Goal: Information Seeking & Learning: Learn about a topic

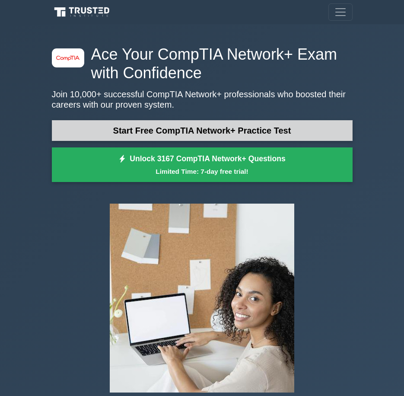
click at [261, 135] on link "Start Free CompTIA Network+ Practice Test" at bounding box center [202, 130] width 301 height 21
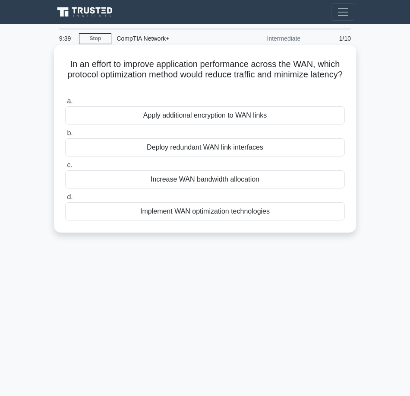
click at [238, 215] on div "Implement WAN optimization technologies" at bounding box center [205, 211] width 280 height 18
click at [65, 200] on input "d. Implement WAN optimization technologies" at bounding box center [65, 197] width 0 height 6
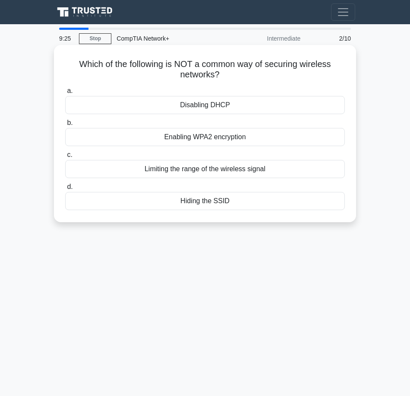
click at [233, 107] on div "Disabling DHCP" at bounding box center [205, 105] width 280 height 18
click at [65, 94] on input "a. Disabling DHCP" at bounding box center [65, 91] width 0 height 6
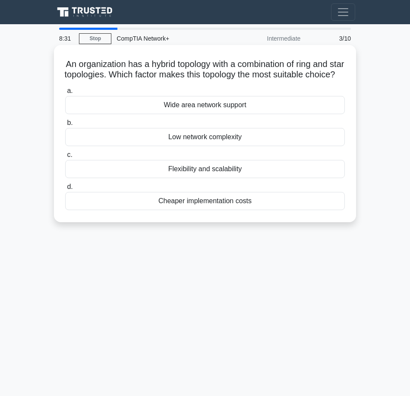
click at [243, 146] on div "Low network complexity" at bounding box center [205, 137] width 280 height 18
click at [65, 126] on input "b. Low network complexity" at bounding box center [65, 123] width 0 height 6
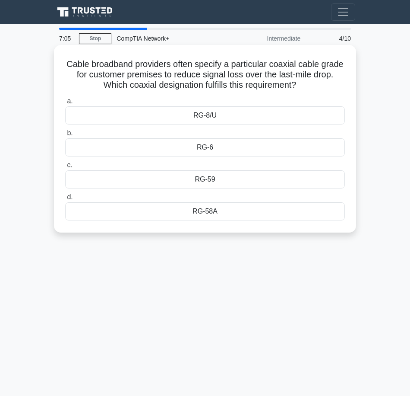
click at [239, 111] on div "RG-8/U" at bounding box center [205, 115] width 280 height 18
click at [65, 104] on input "a. RG-8/U" at bounding box center [65, 102] width 0 height 6
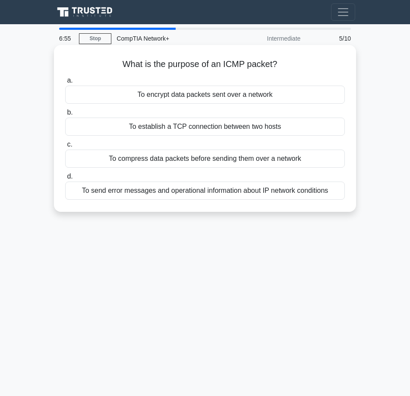
click at [156, 185] on div "To send error messages and operational information about IP network conditions" at bounding box center [205, 190] width 280 height 18
click at [65, 179] on input "d. To send error messages and operational information about IP network conditio…" at bounding box center [65, 177] width 0 height 6
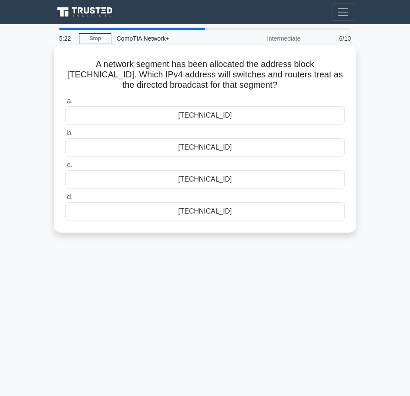
click at [242, 115] on div "192.0.2.63" at bounding box center [205, 115] width 280 height 18
click at [65, 104] on input "a. 192.0.2.63" at bounding box center [65, 102] width 0 height 6
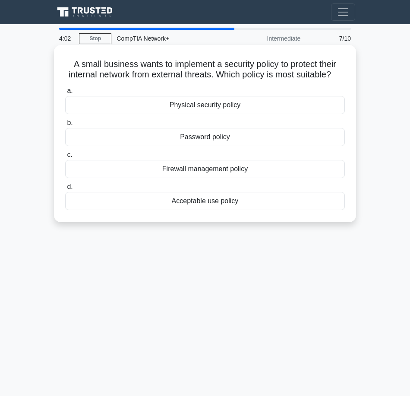
click at [242, 114] on div "Physical security policy" at bounding box center [205, 105] width 280 height 18
click at [65, 94] on input "a. Physical security policy" at bounding box center [65, 91] width 0 height 6
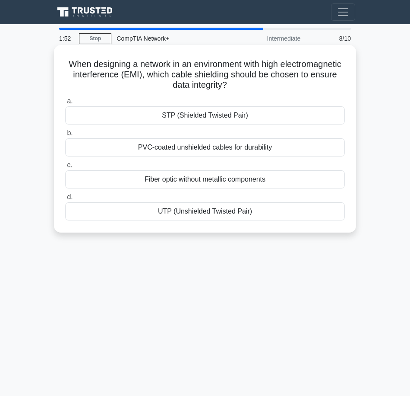
click at [186, 113] on div "STP (Shielded Twisted Pair)" at bounding box center [205, 115] width 280 height 18
click at [65, 104] on input "a. STP (Shielded Twisted Pair)" at bounding box center [65, 102] width 0 height 6
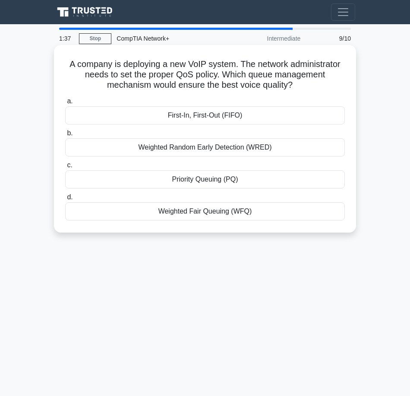
click at [174, 180] on div "Priority Queuing (PQ)" at bounding box center [205, 179] width 280 height 18
click at [65, 168] on input "c. Priority Queuing (PQ)" at bounding box center [65, 165] width 0 height 6
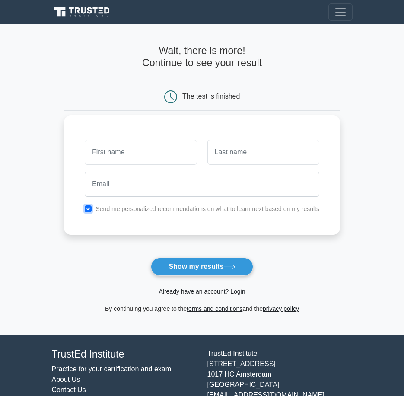
click at [86, 211] on input "checkbox" at bounding box center [88, 208] width 7 height 7
checkbox input "false"
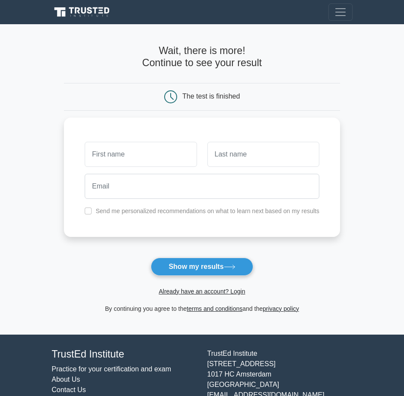
click at [221, 276] on div "Already have an account? Login" at bounding box center [202, 286] width 276 height 21
click at [219, 261] on button "Show my results" at bounding box center [202, 267] width 102 height 18
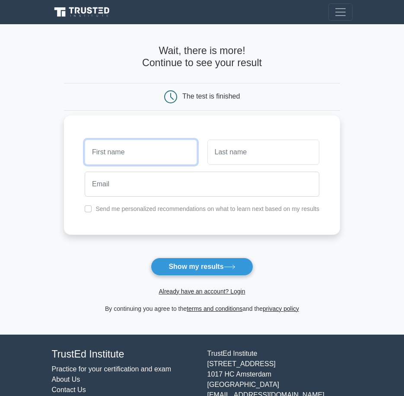
click at [174, 158] on input "text" at bounding box center [141, 152] width 112 height 25
type input "isaiah"
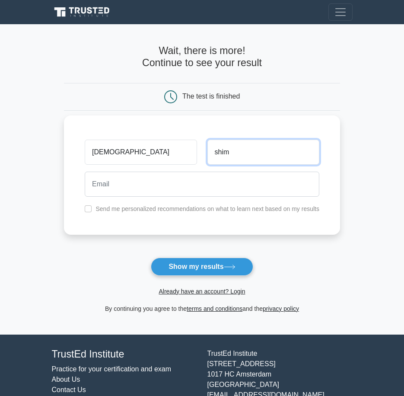
type input "shim"
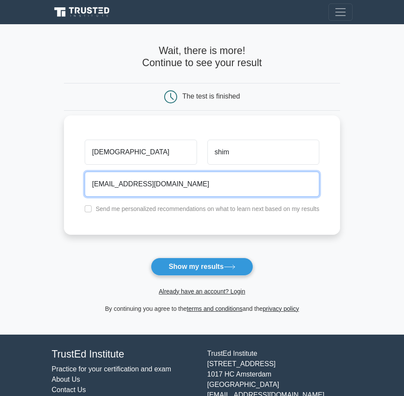
type input "isaiahshim29@gmail.com"
click at [151, 258] on button "Show my results" at bounding box center [202, 267] width 102 height 18
